Goal: Transaction & Acquisition: Book appointment/travel/reservation

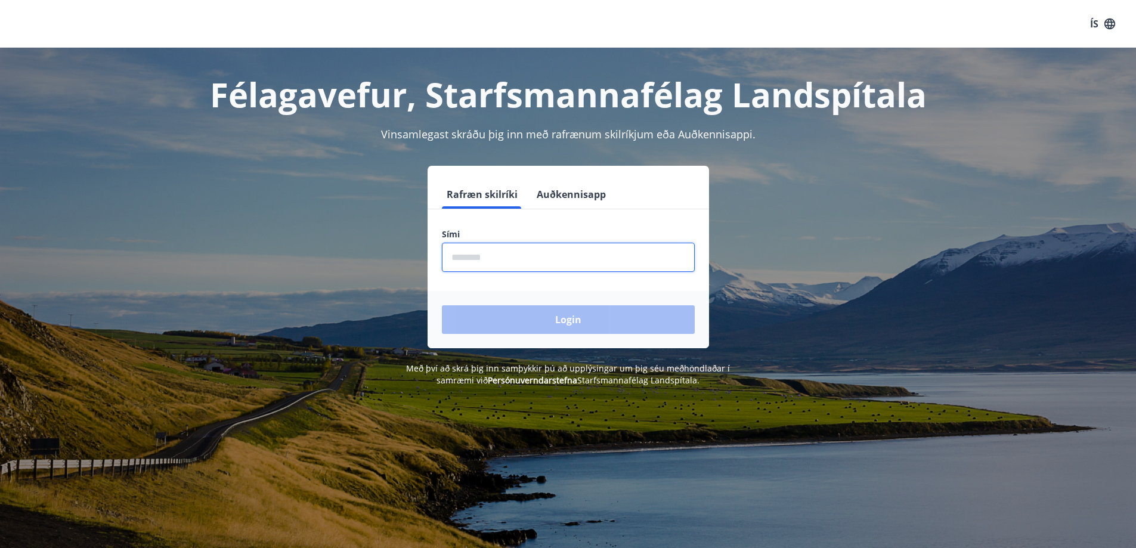
click at [512, 264] on input "phone" at bounding box center [568, 257] width 253 height 29
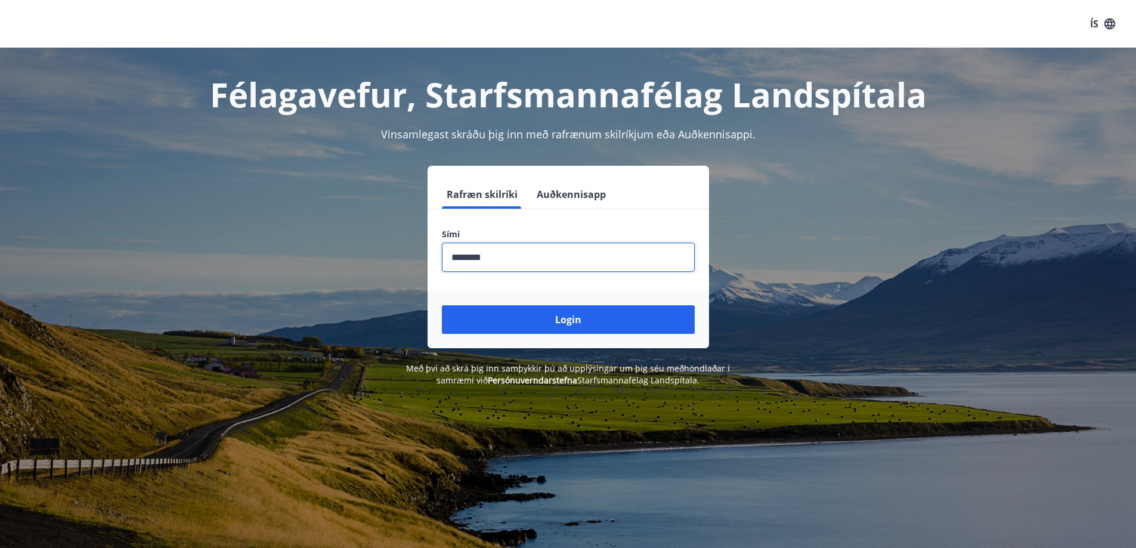
type input "********"
click at [442, 305] on button "Login" at bounding box center [568, 319] width 253 height 29
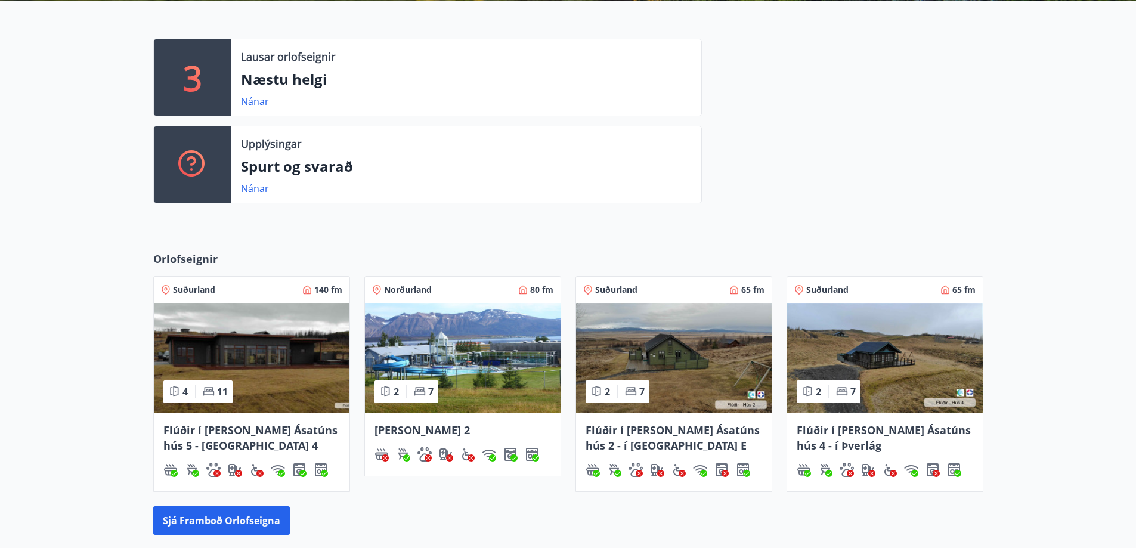
scroll to position [322, 0]
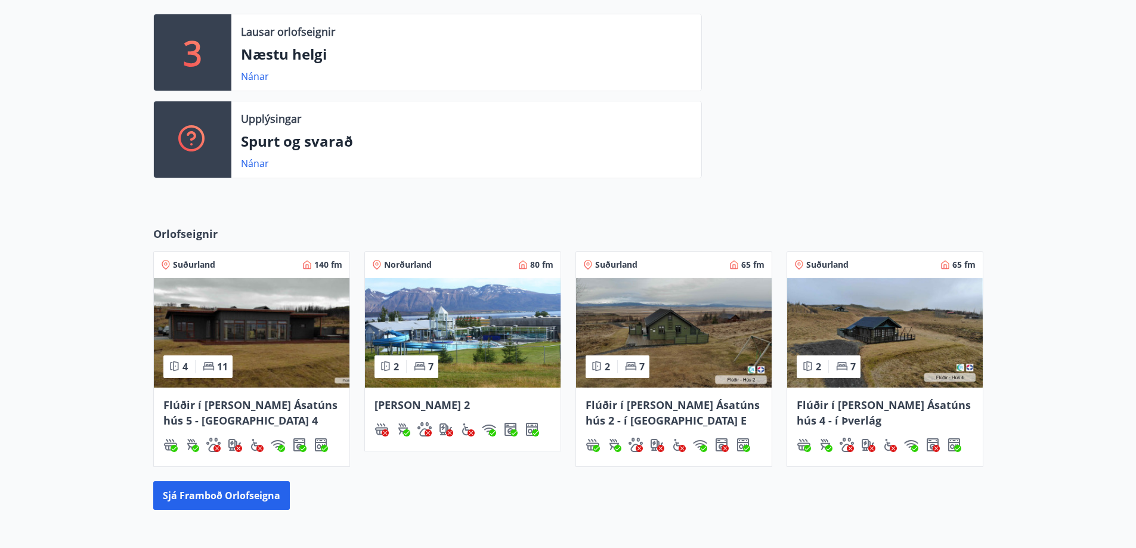
click at [430, 310] on img at bounding box center [463, 333] width 196 height 110
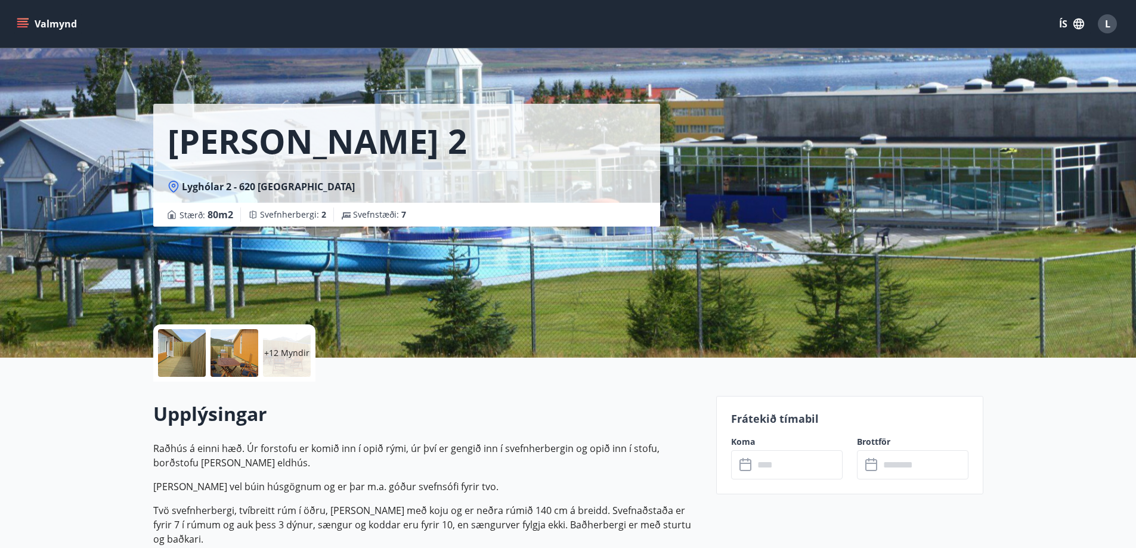
click at [24, 18] on icon "menu" at bounding box center [23, 24] width 12 height 12
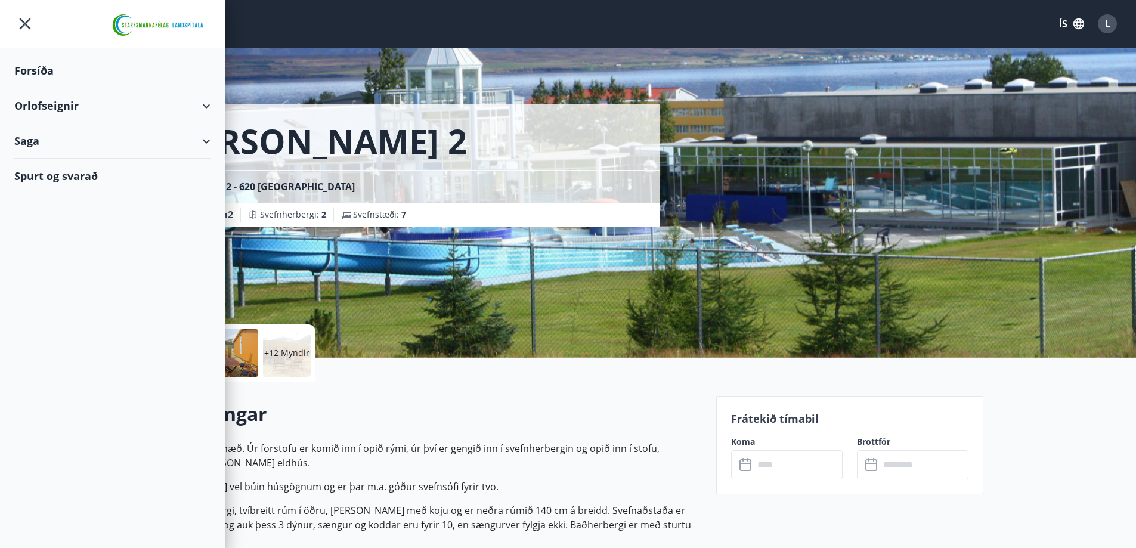
click at [37, 100] on div "Orlofseignir" at bounding box center [112, 105] width 196 height 35
click at [54, 135] on div "Framboð" at bounding box center [112, 135] width 177 height 25
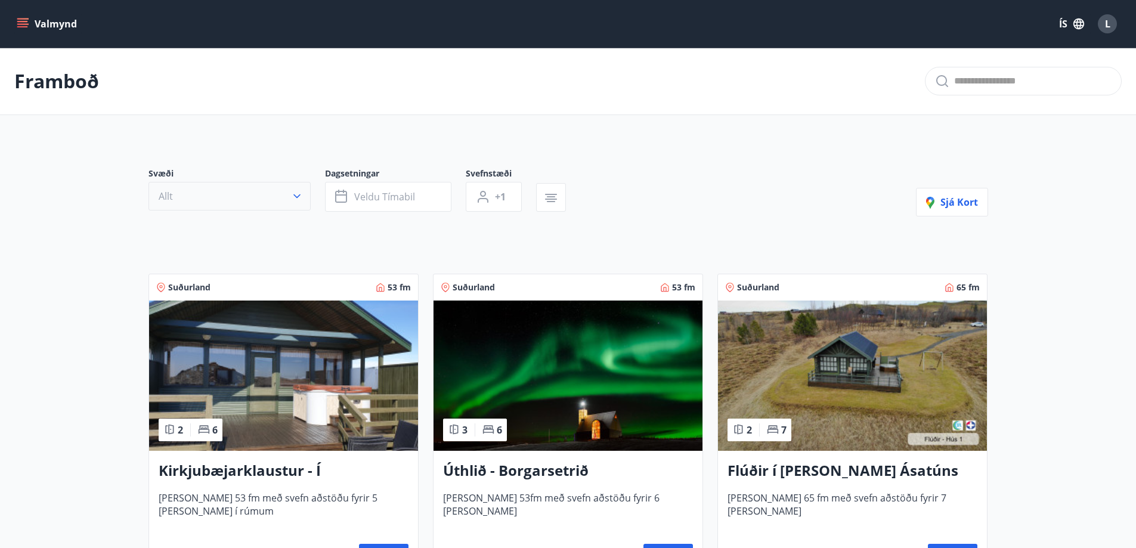
click at [290, 193] on button "Allt" at bounding box center [230, 196] width 162 height 29
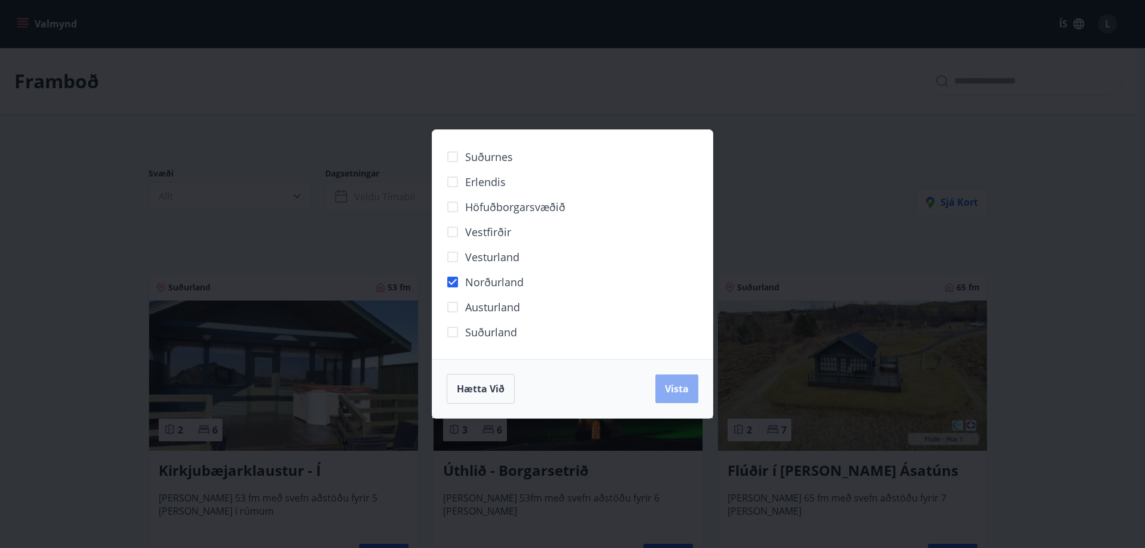
click at [676, 385] on span "Vista" at bounding box center [677, 388] width 24 height 13
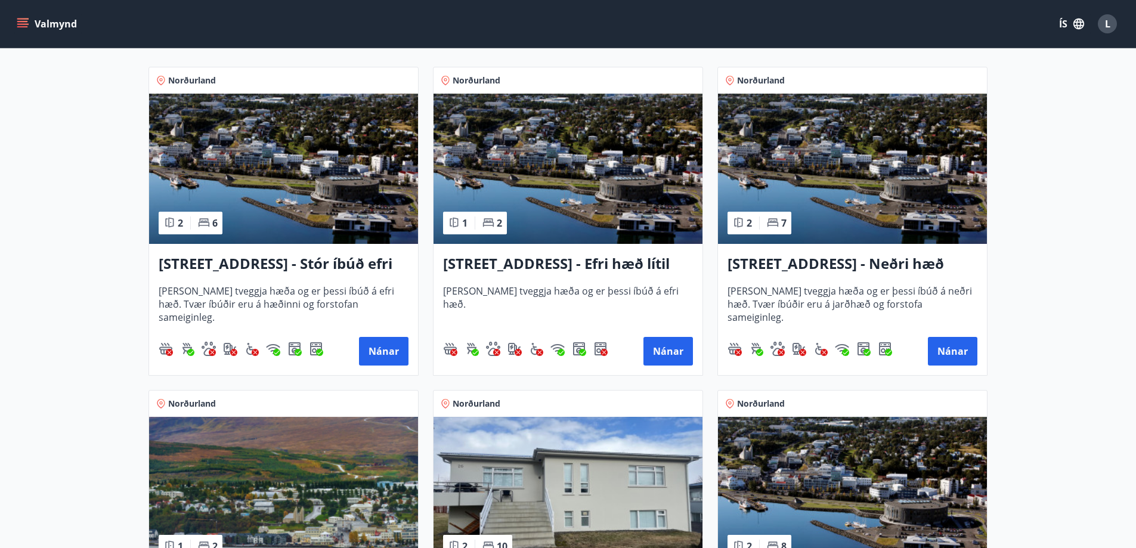
scroll to position [266, 0]
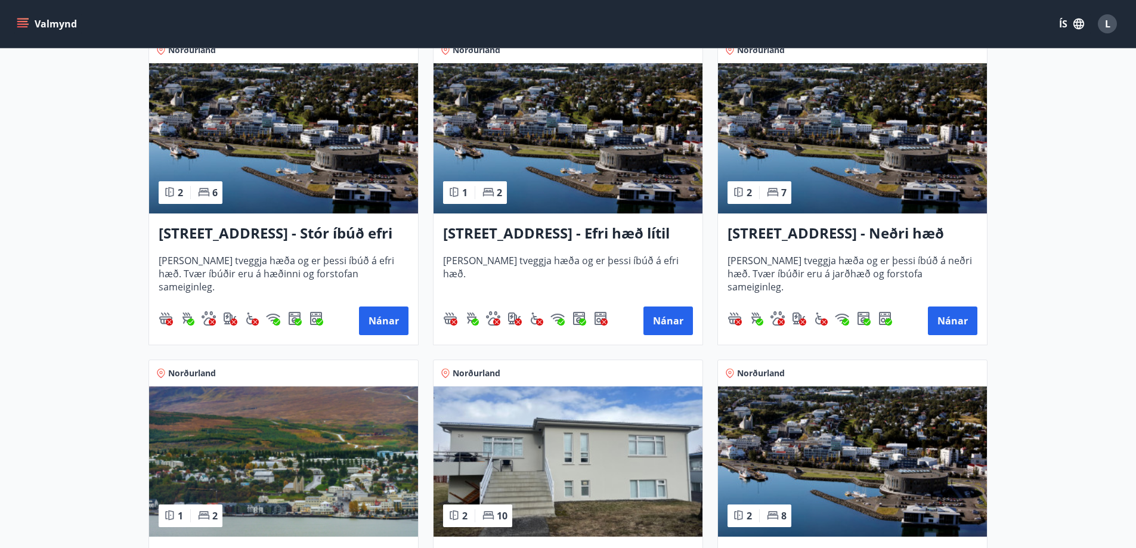
click at [294, 149] on img at bounding box center [283, 138] width 269 height 150
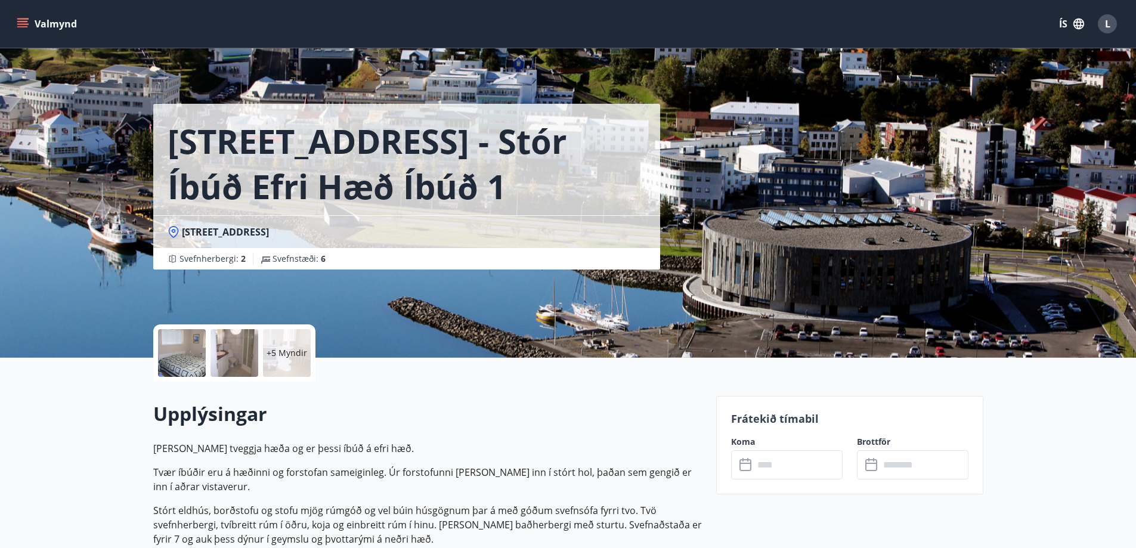
click at [285, 349] on p "+5 Myndir" at bounding box center [287, 353] width 41 height 12
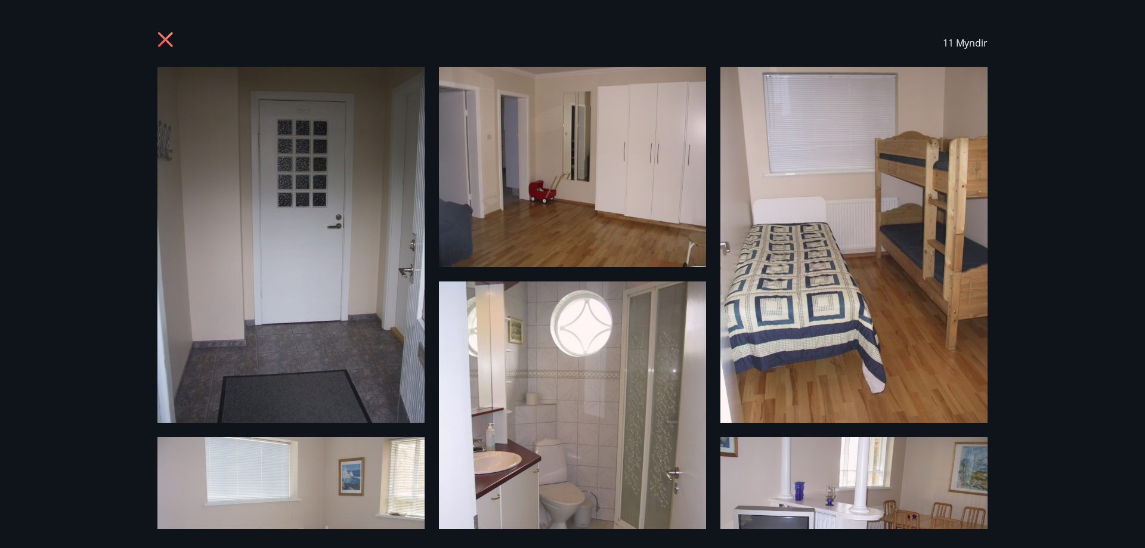
click at [585, 452] on img at bounding box center [572, 460] width 267 height 356
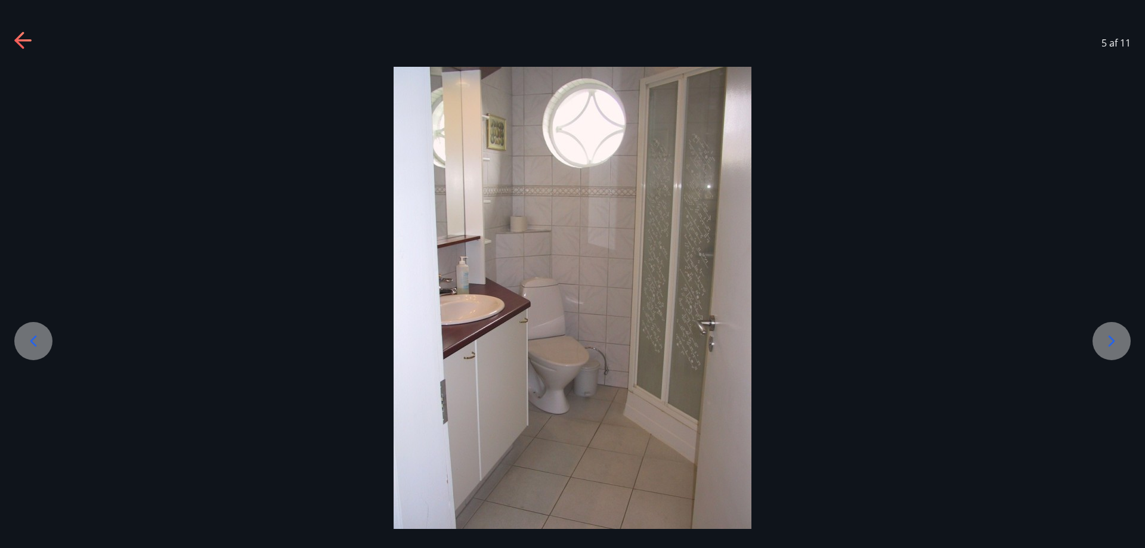
click at [1108, 342] on icon at bounding box center [1111, 341] width 19 height 19
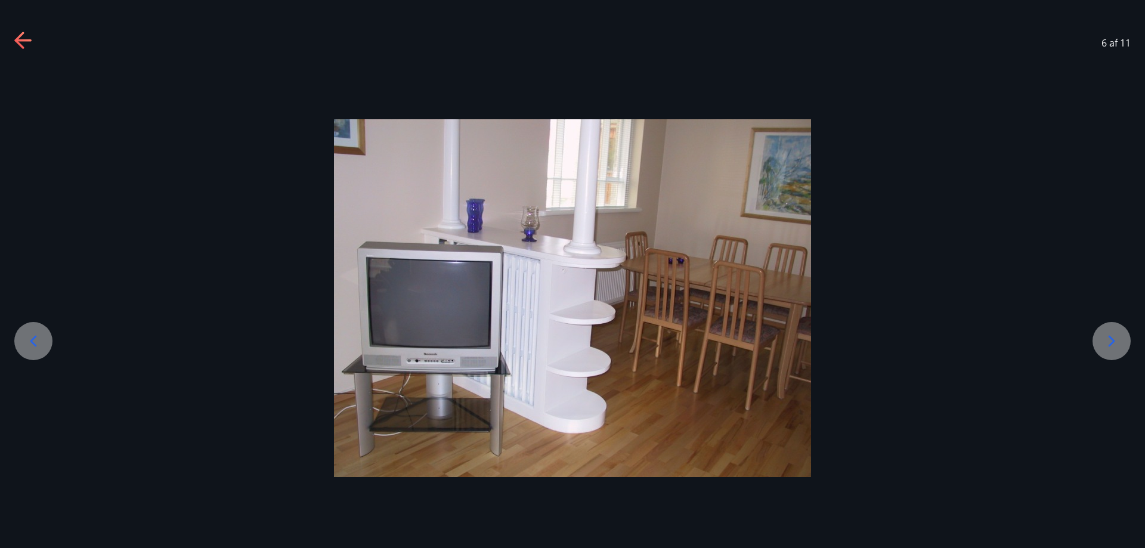
click at [1108, 342] on icon at bounding box center [1111, 341] width 19 height 19
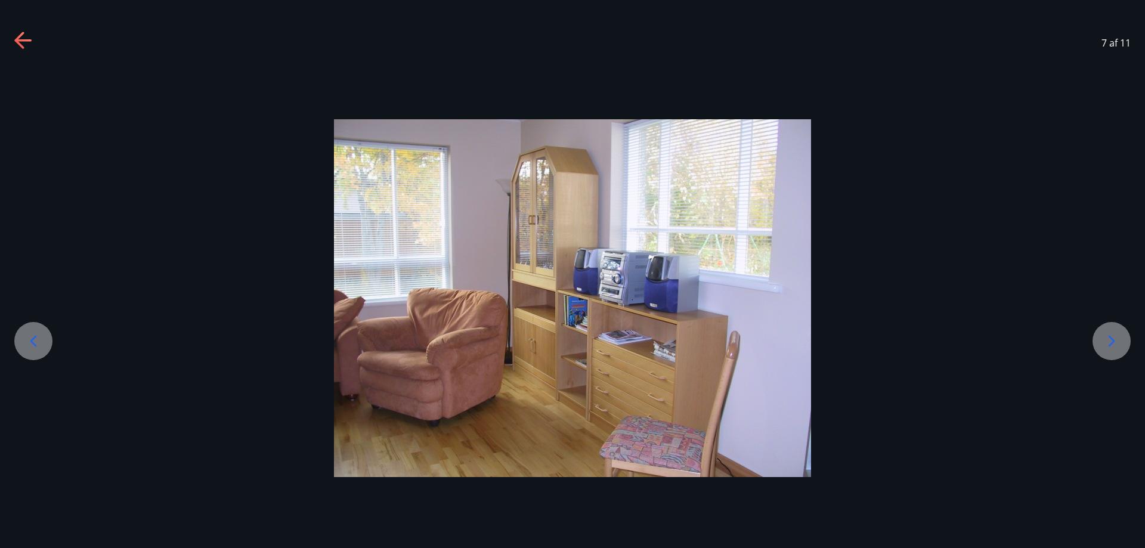
click at [1108, 342] on icon at bounding box center [1111, 341] width 19 height 19
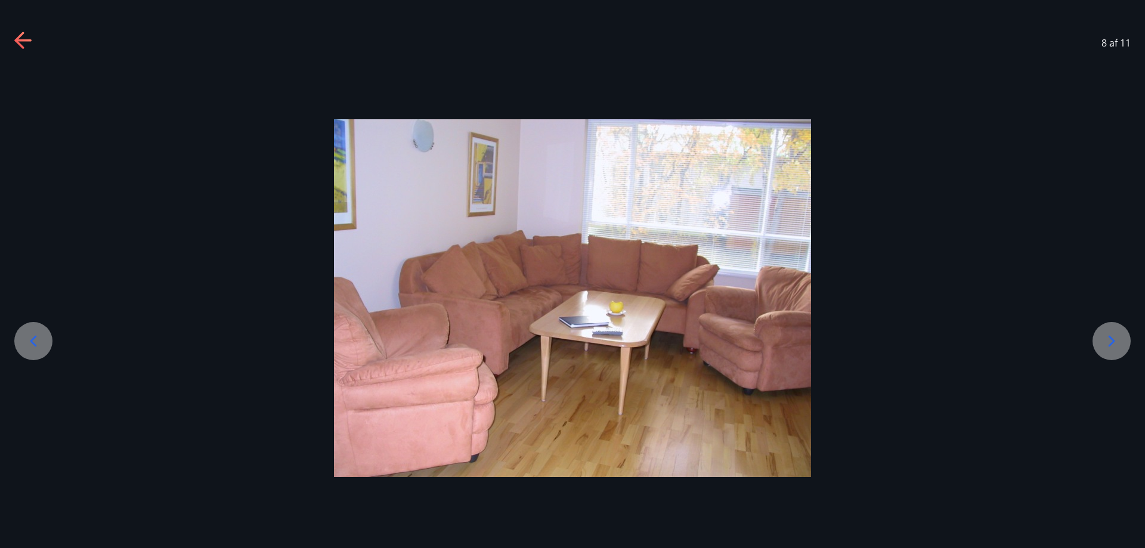
click at [1108, 342] on icon at bounding box center [1111, 341] width 19 height 19
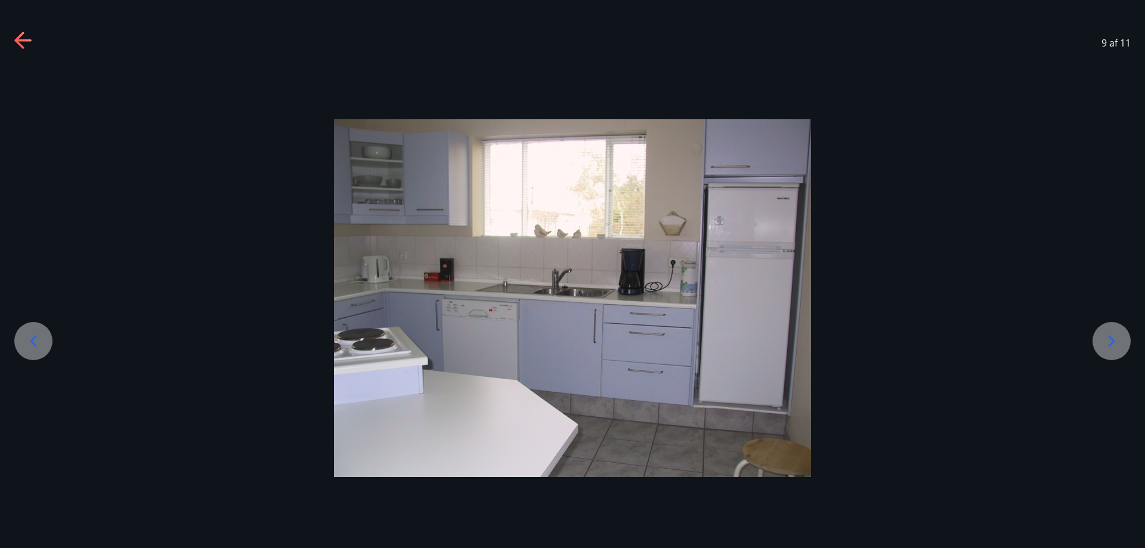
click at [1108, 342] on icon at bounding box center [1111, 341] width 19 height 19
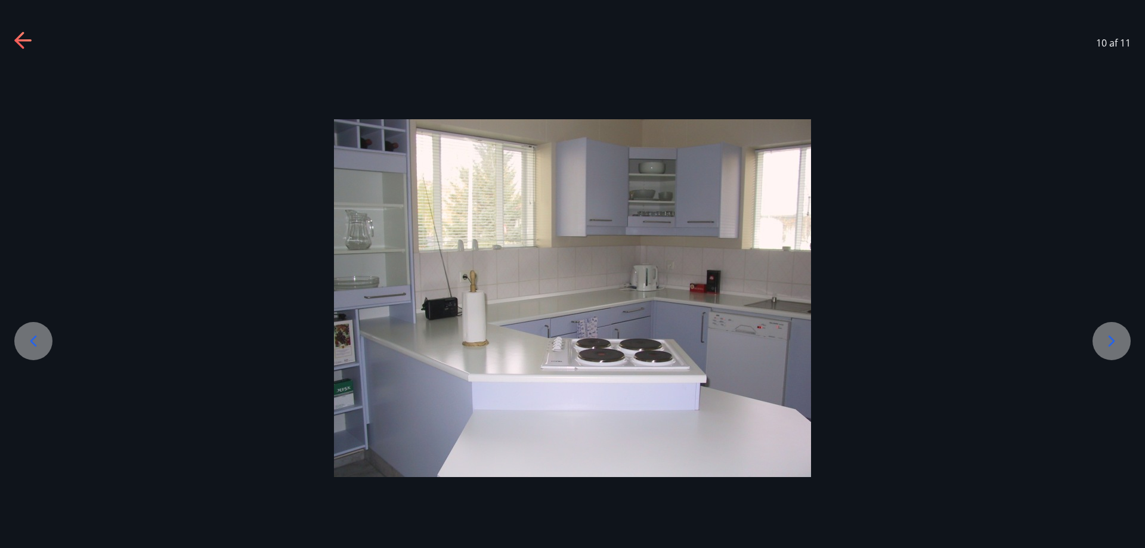
click at [1108, 342] on icon at bounding box center [1111, 341] width 19 height 19
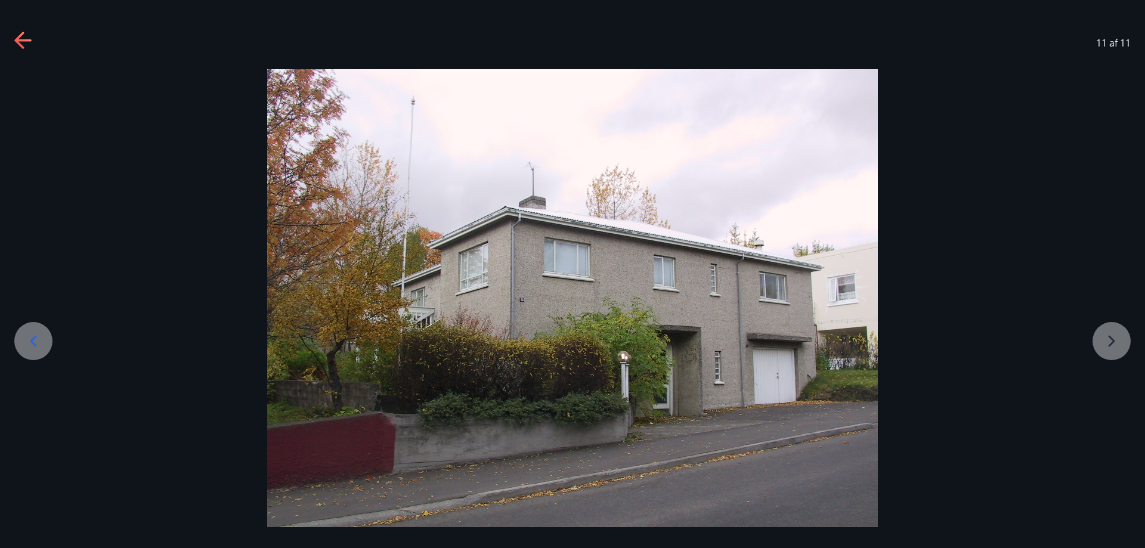
click at [1117, 337] on div at bounding box center [572, 298] width 1145 height 458
click at [14, 36] on div "11 af 11" at bounding box center [572, 43] width 1145 height 48
click at [19, 39] on icon at bounding box center [23, 41] width 19 height 19
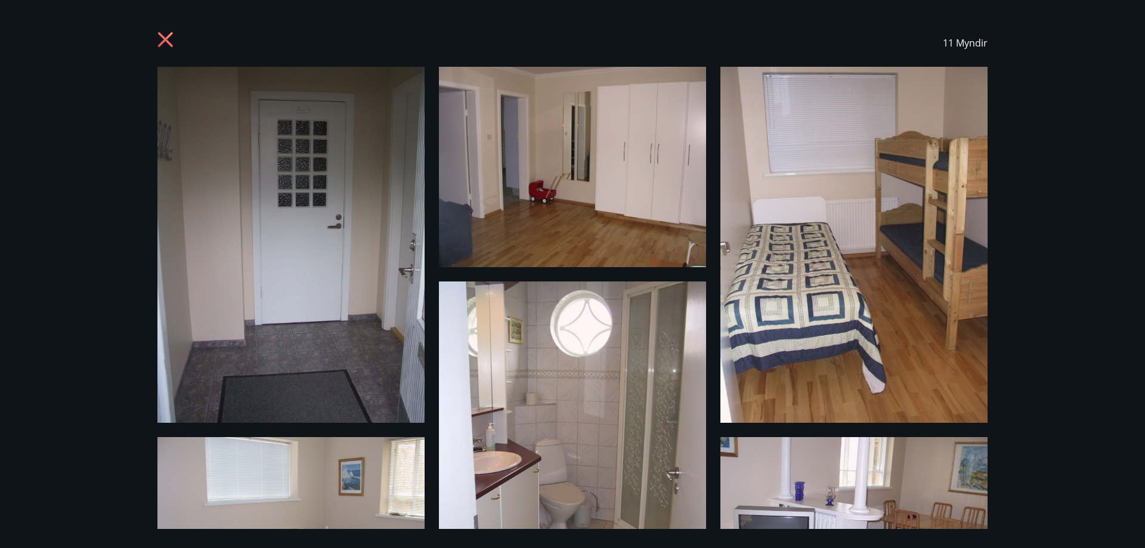
click at [165, 36] on icon at bounding box center [166, 41] width 19 height 19
